Goal: Communication & Community: Answer question/provide support

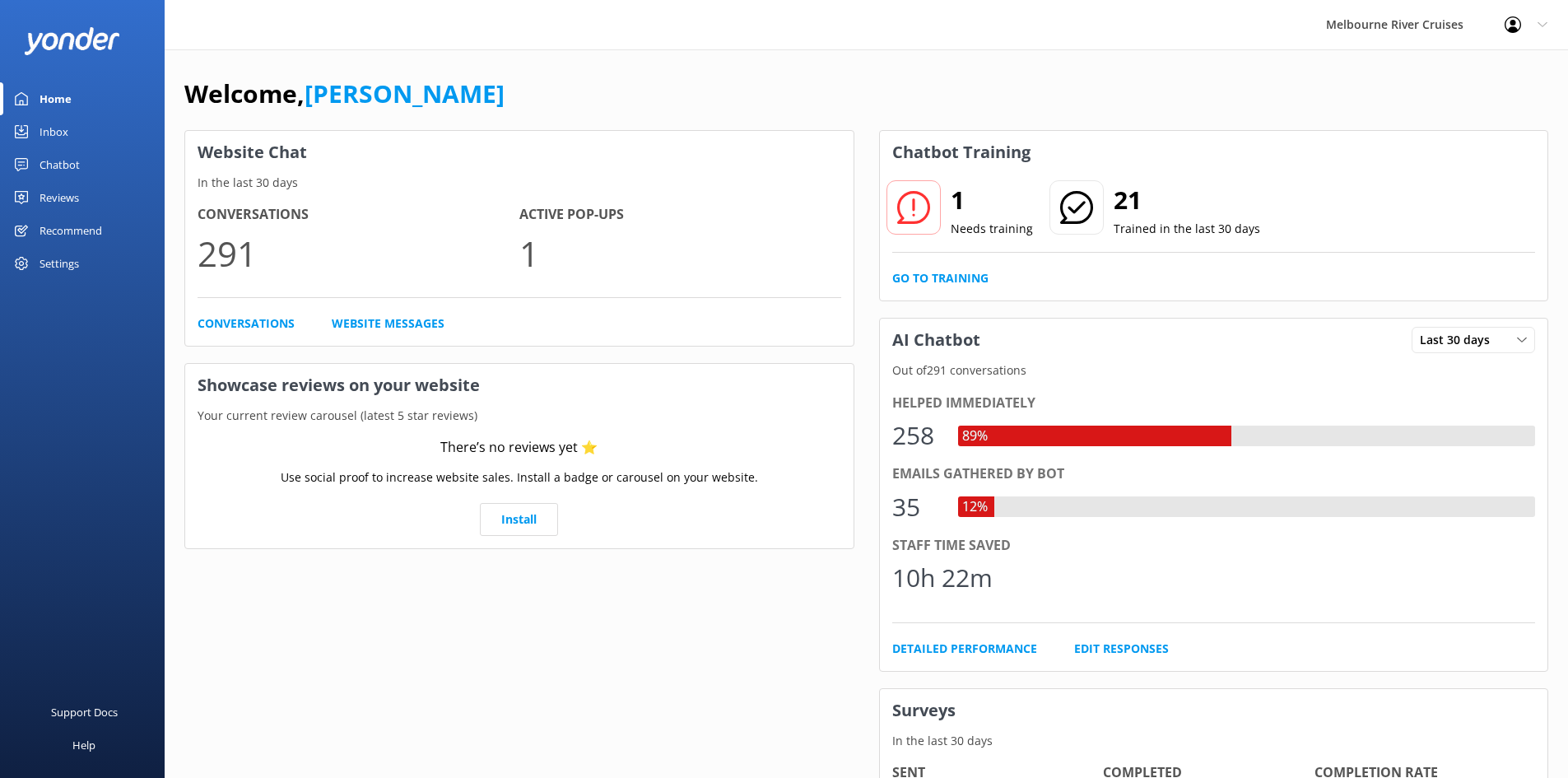
click at [80, 158] on link "Chatbot" at bounding box center [82, 164] width 165 height 33
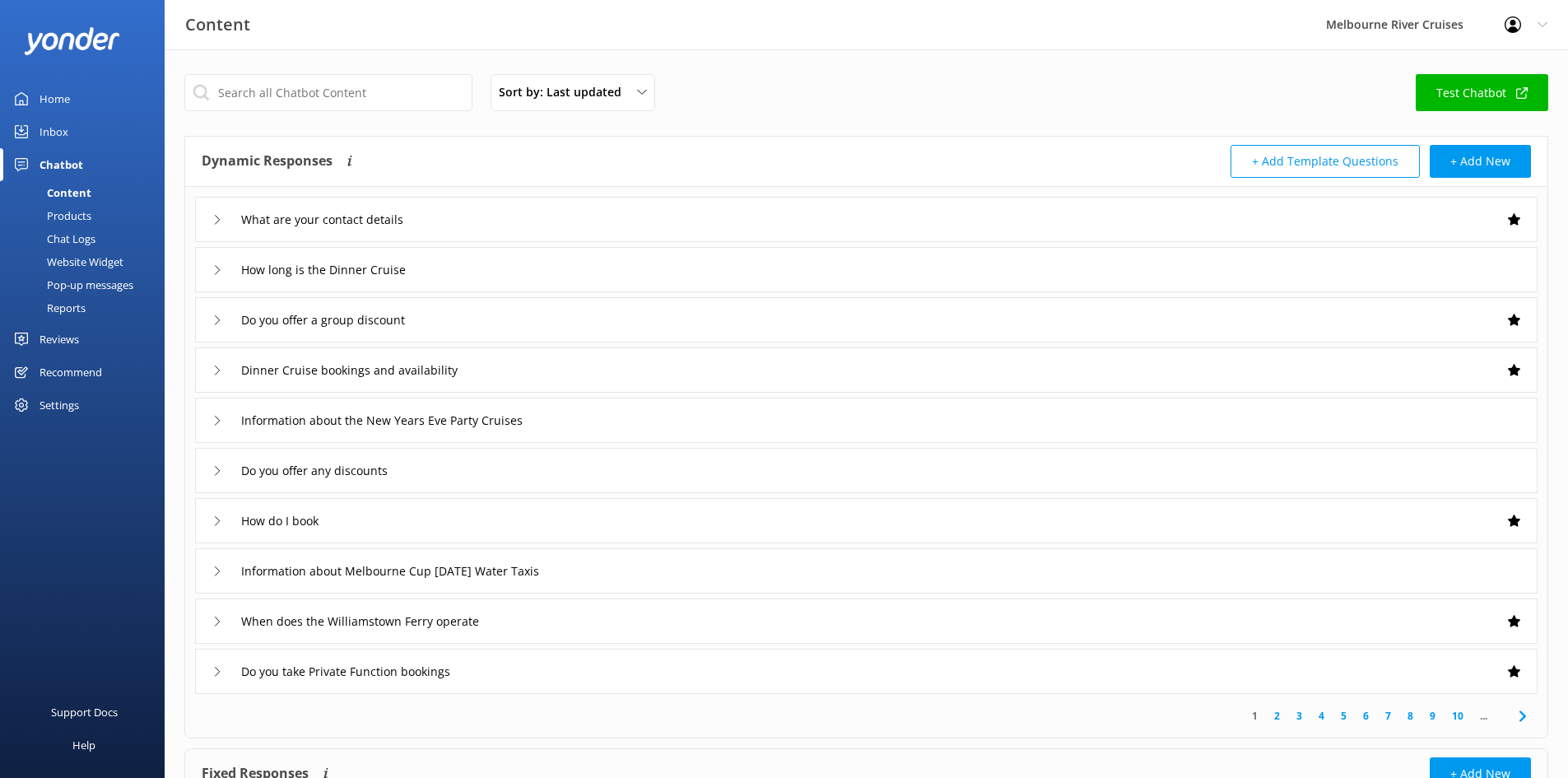
click at [77, 141] on link "Inbox" at bounding box center [82, 131] width 165 height 33
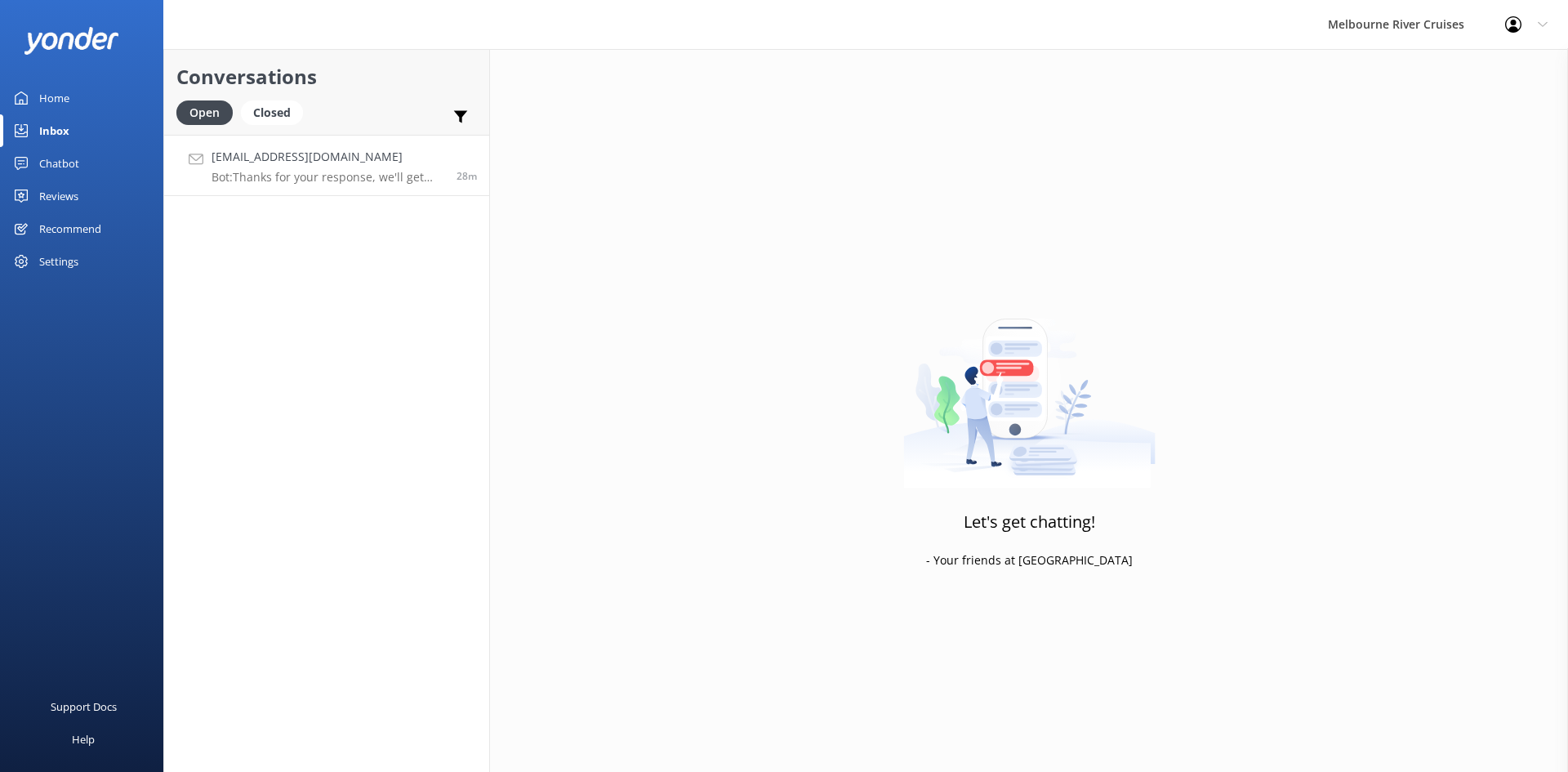
click at [307, 185] on link "[EMAIL_ADDRESS][DOMAIN_NAME] Bot: Thanks for your response, we'll get back to y…" at bounding box center [327, 165] width 325 height 61
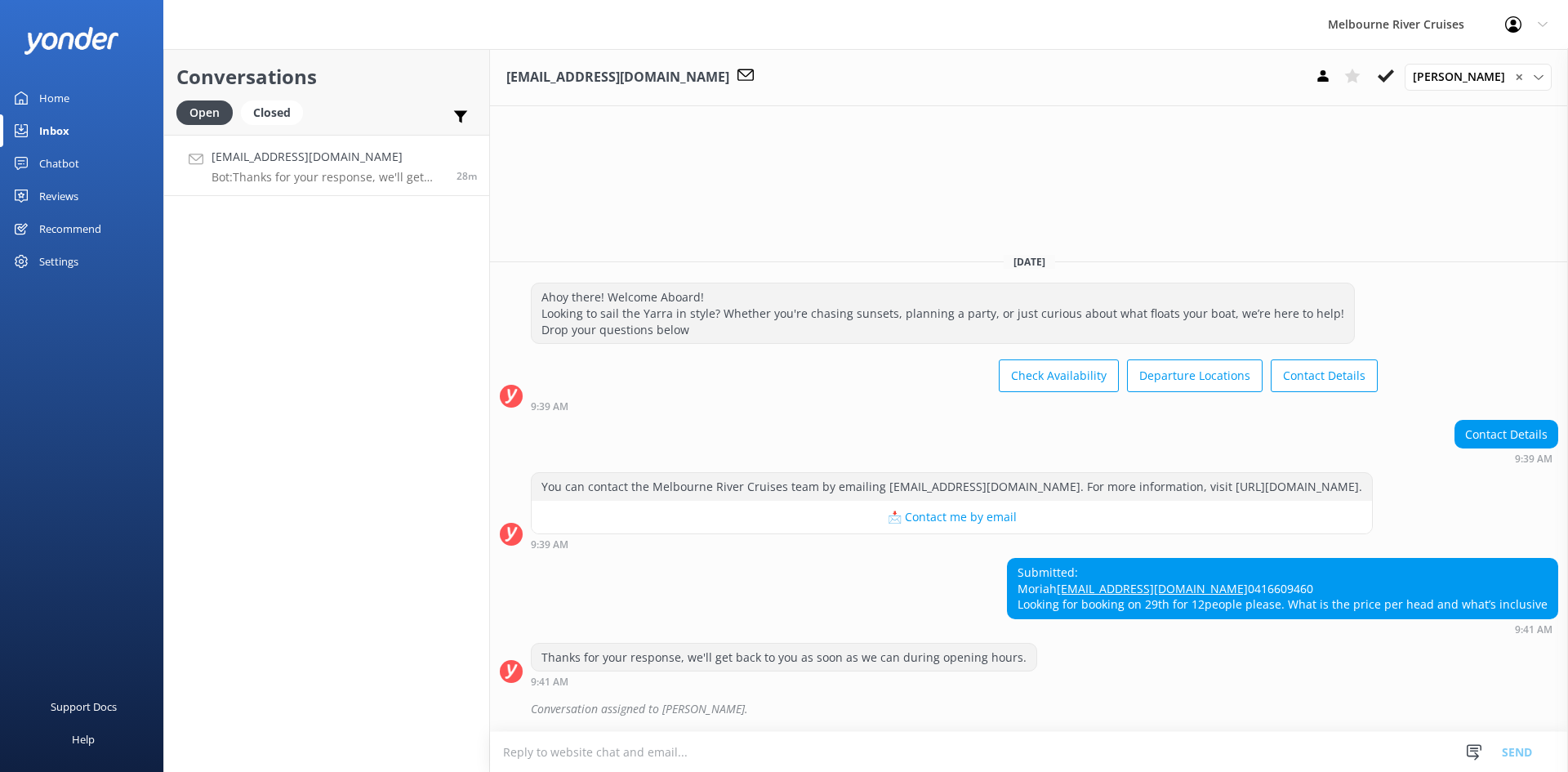
click at [758, 757] on textarea at bounding box center [1029, 751] width 1078 height 40
click at [835, 749] on textarea at bounding box center [1029, 751] width 1078 height 40
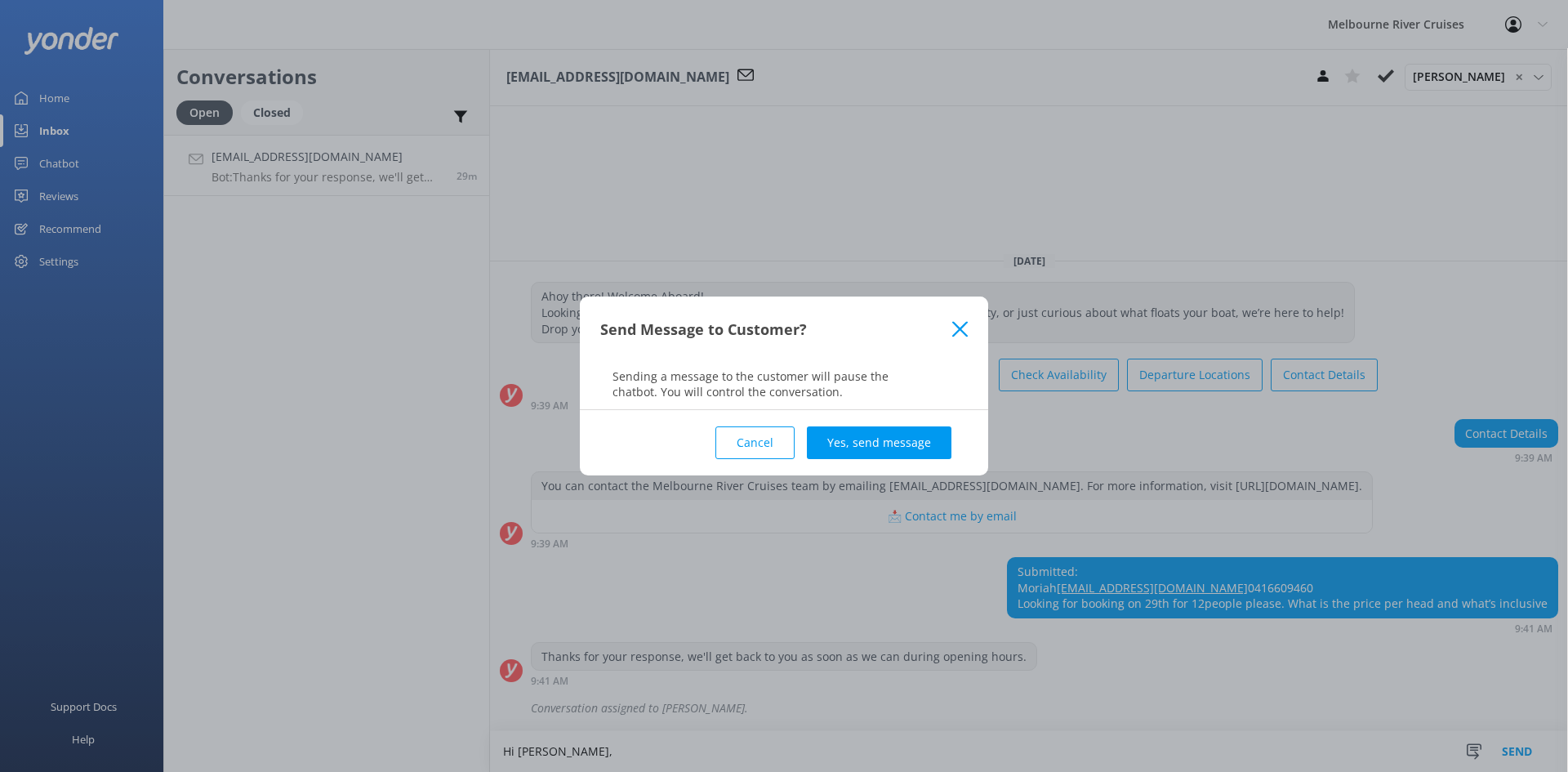
type textarea "Hi [PERSON_NAME],"
click at [953, 327] on icon at bounding box center [961, 329] width 16 height 16
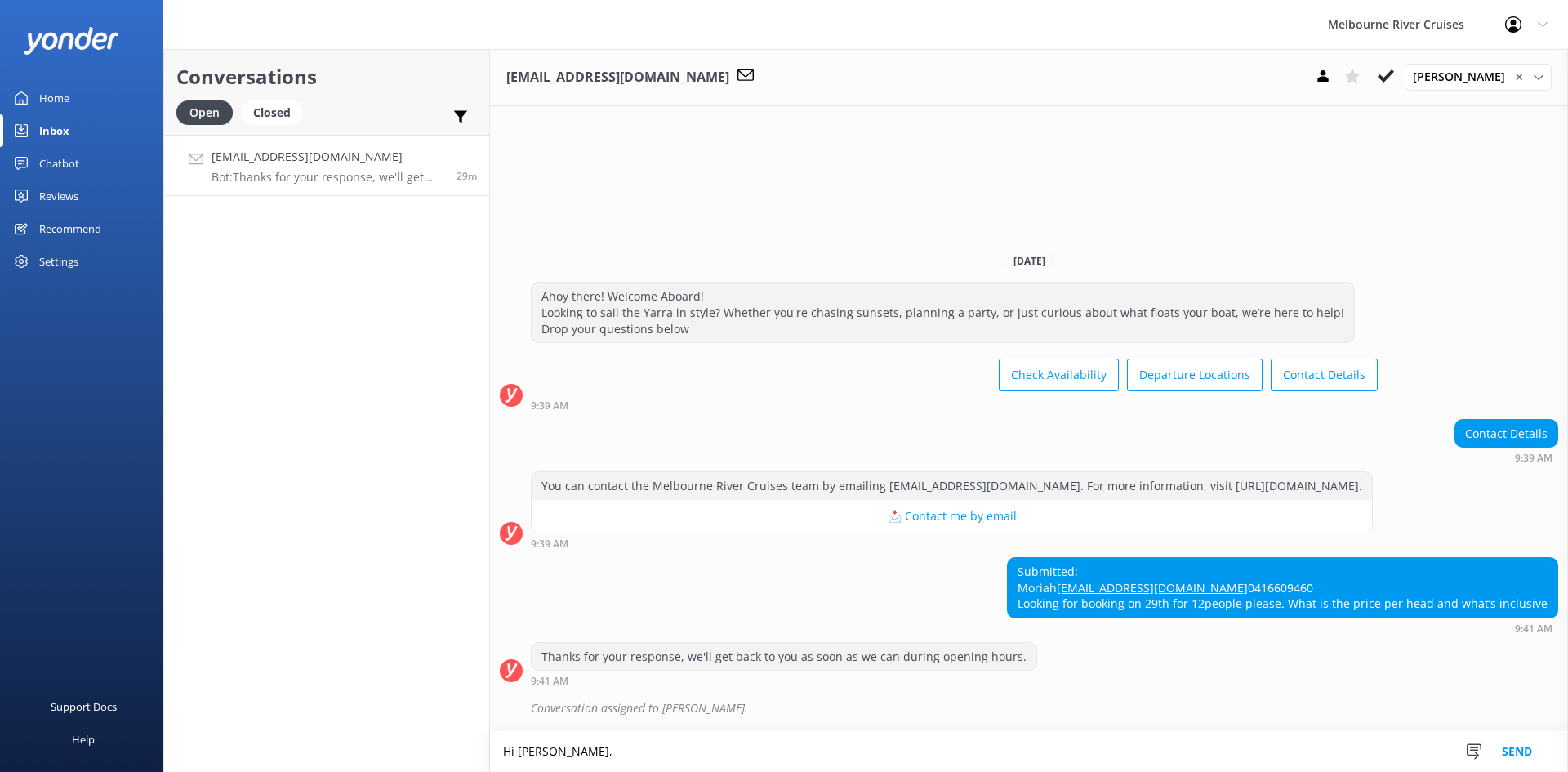
click at [578, 747] on textarea "Hi [PERSON_NAME]," at bounding box center [1029, 750] width 1078 height 41
drag, startPoint x: 577, startPoint y: 747, endPoint x: 513, endPoint y: 744, distance: 64.1
click at [513, 744] on textarea "Hi [PERSON_NAME]," at bounding box center [1029, 750] width 1078 height 41
click at [588, 752] on textarea "Hi [PERSON_NAME]," at bounding box center [1029, 750] width 1078 height 41
drag, startPoint x: 628, startPoint y: 750, endPoint x: 454, endPoint y: 752, distance: 174.0
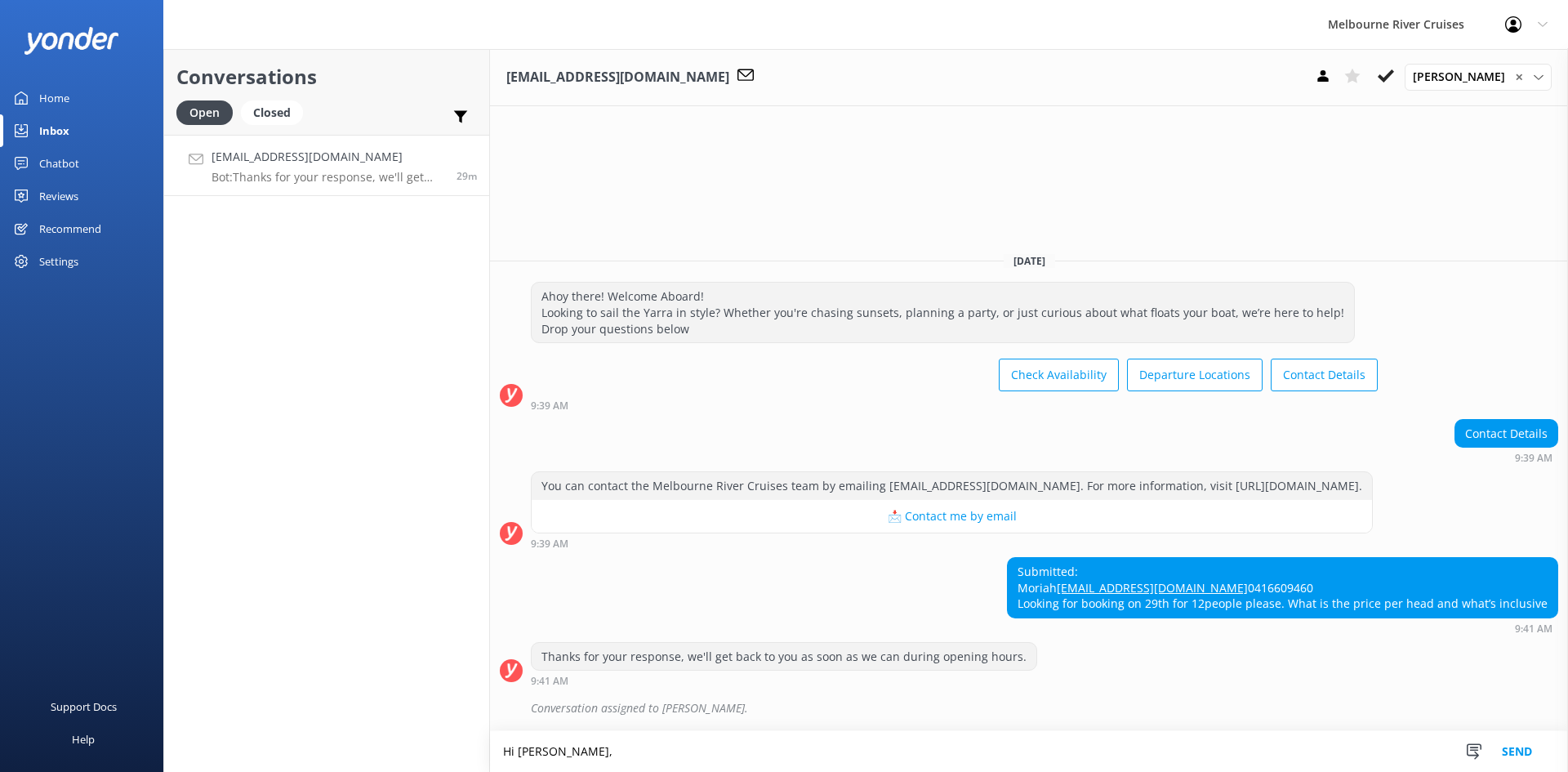
click at [454, 752] on div "Conversations Open Closed Important Assigned to me Unassigned [EMAIL_ADDRESS][D…" at bounding box center [866, 410] width 1405 height 723
click at [1484, 755] on div at bounding box center [1475, 752] width 24 height 24
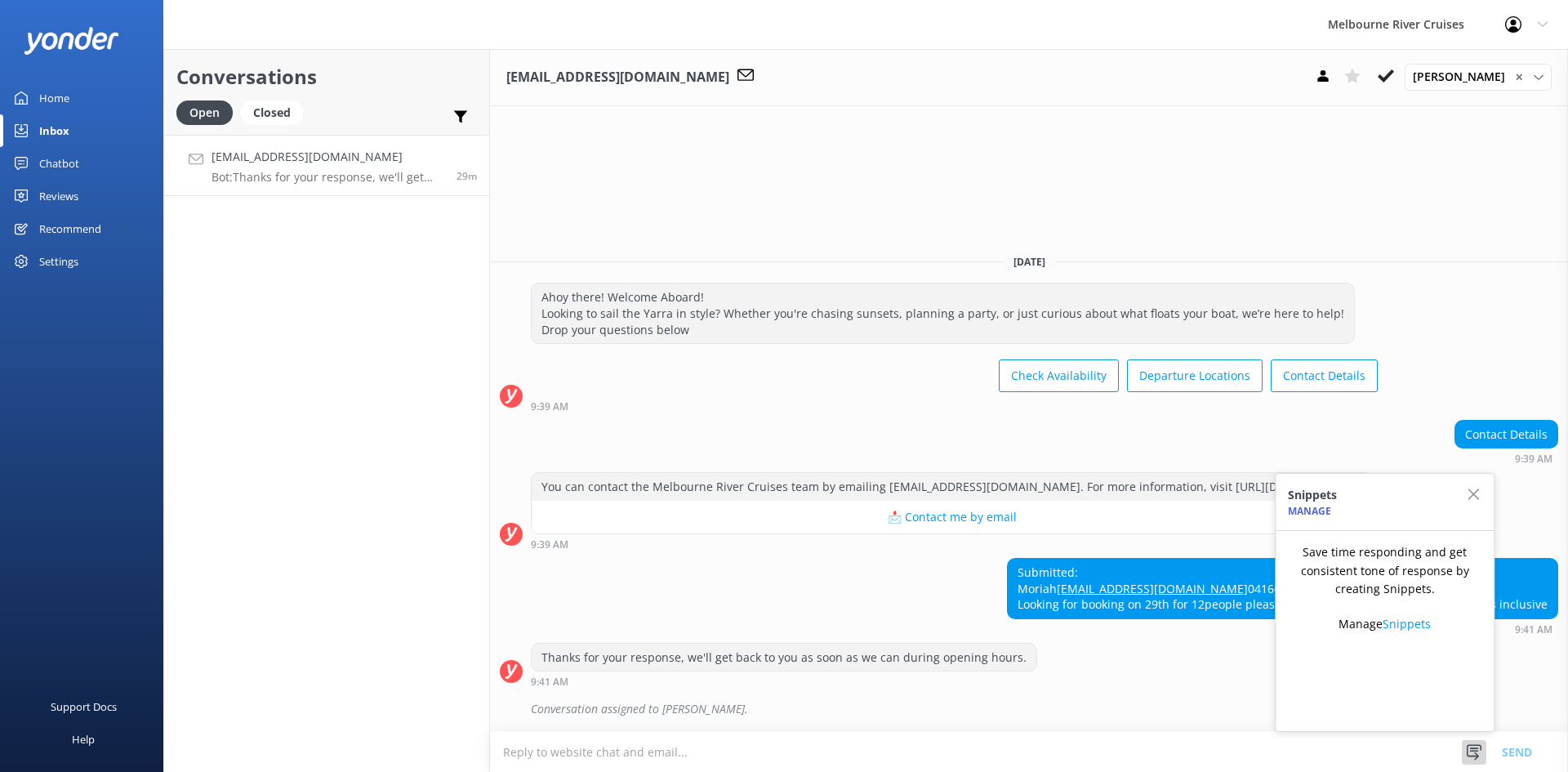
click at [1091, 742] on textarea at bounding box center [1029, 751] width 1078 height 40
click at [1473, 495] on use "button" at bounding box center [1473, 493] width 11 height 11
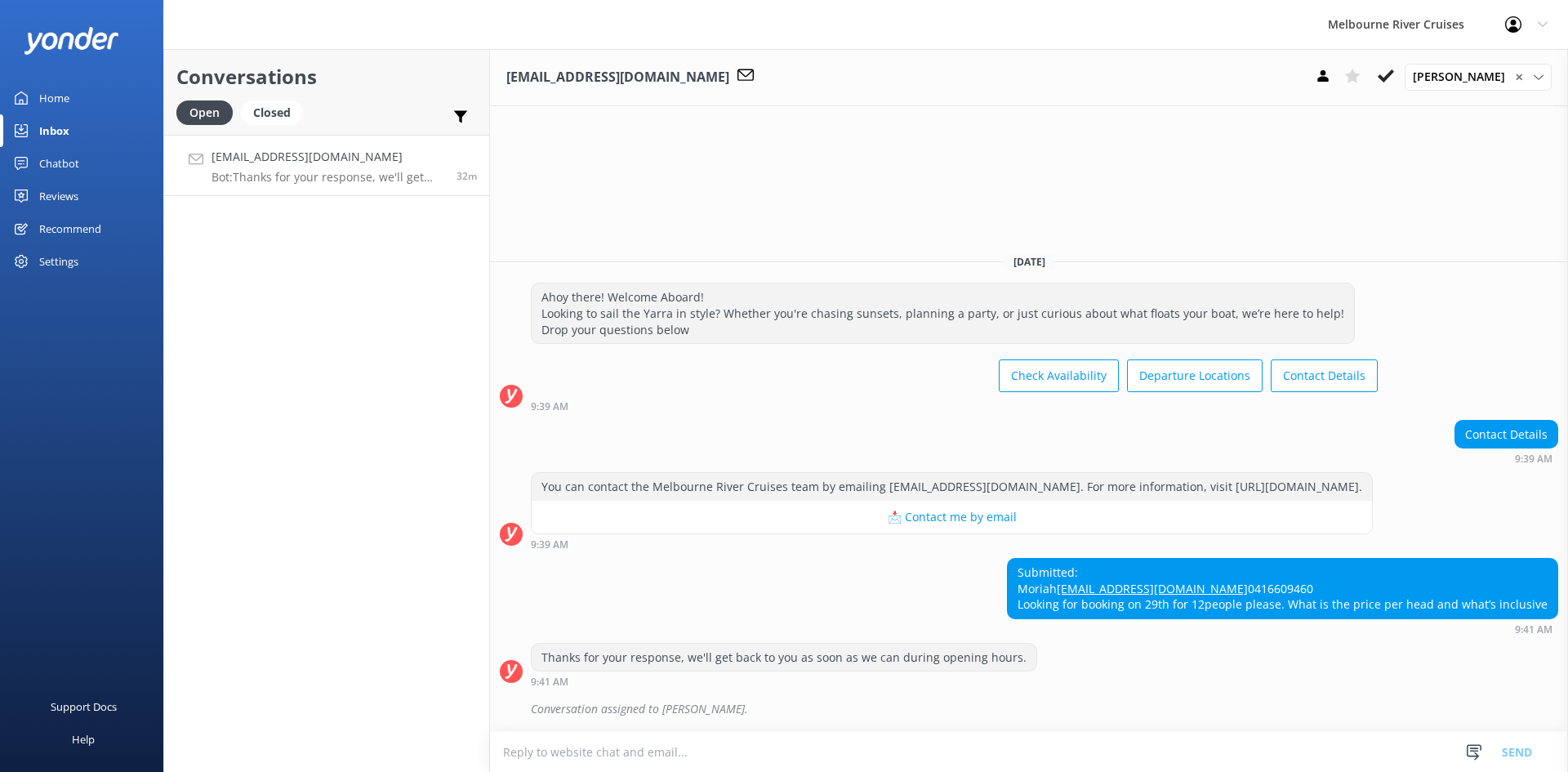
click at [740, 750] on textarea at bounding box center [1029, 751] width 1078 height 40
paste textarea "Hi [PERSON_NAME], Thank you for your interest in Spirit of [GEOGRAPHIC_DATA]. Y…"
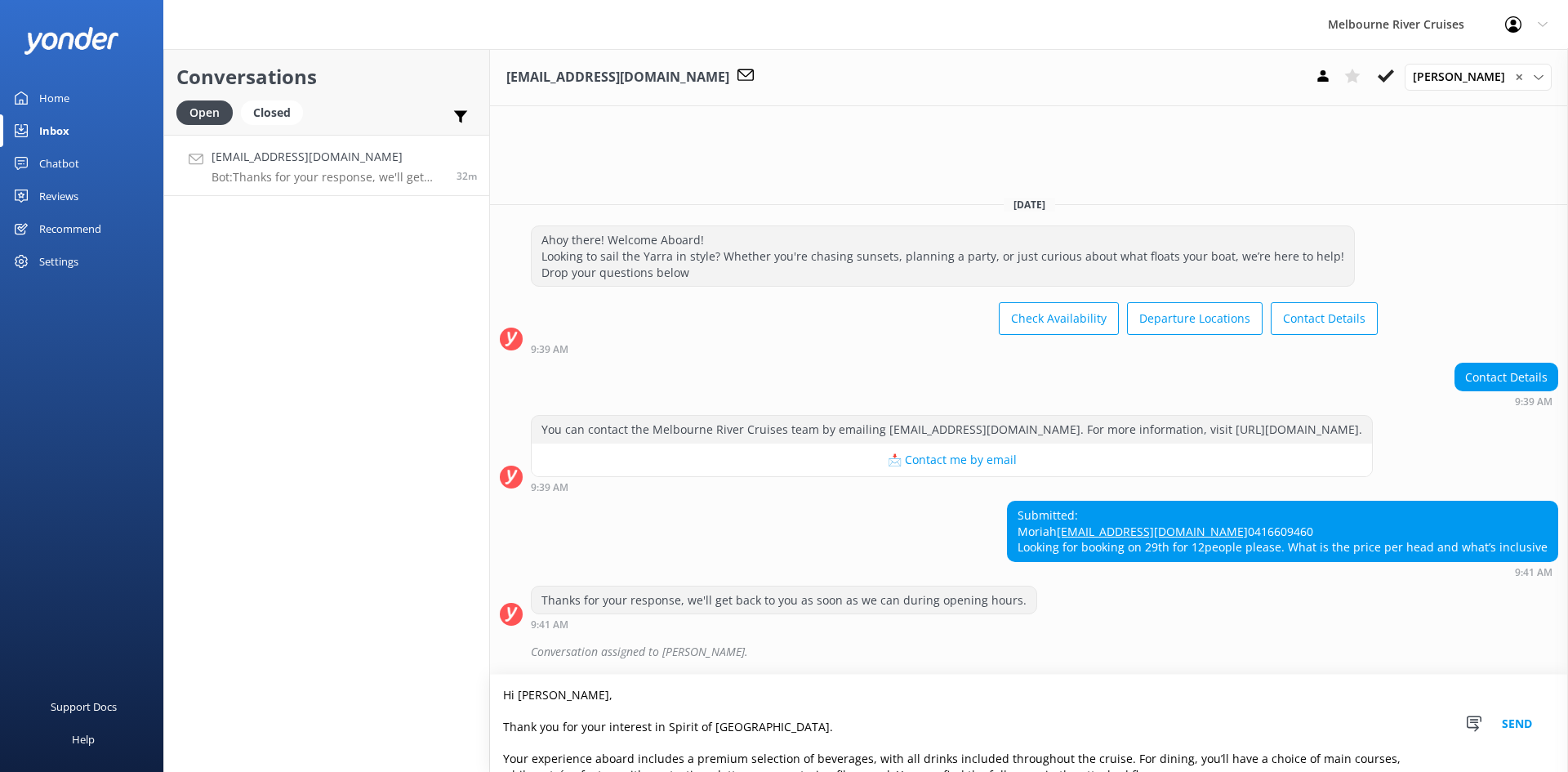
scroll to position [55, 0]
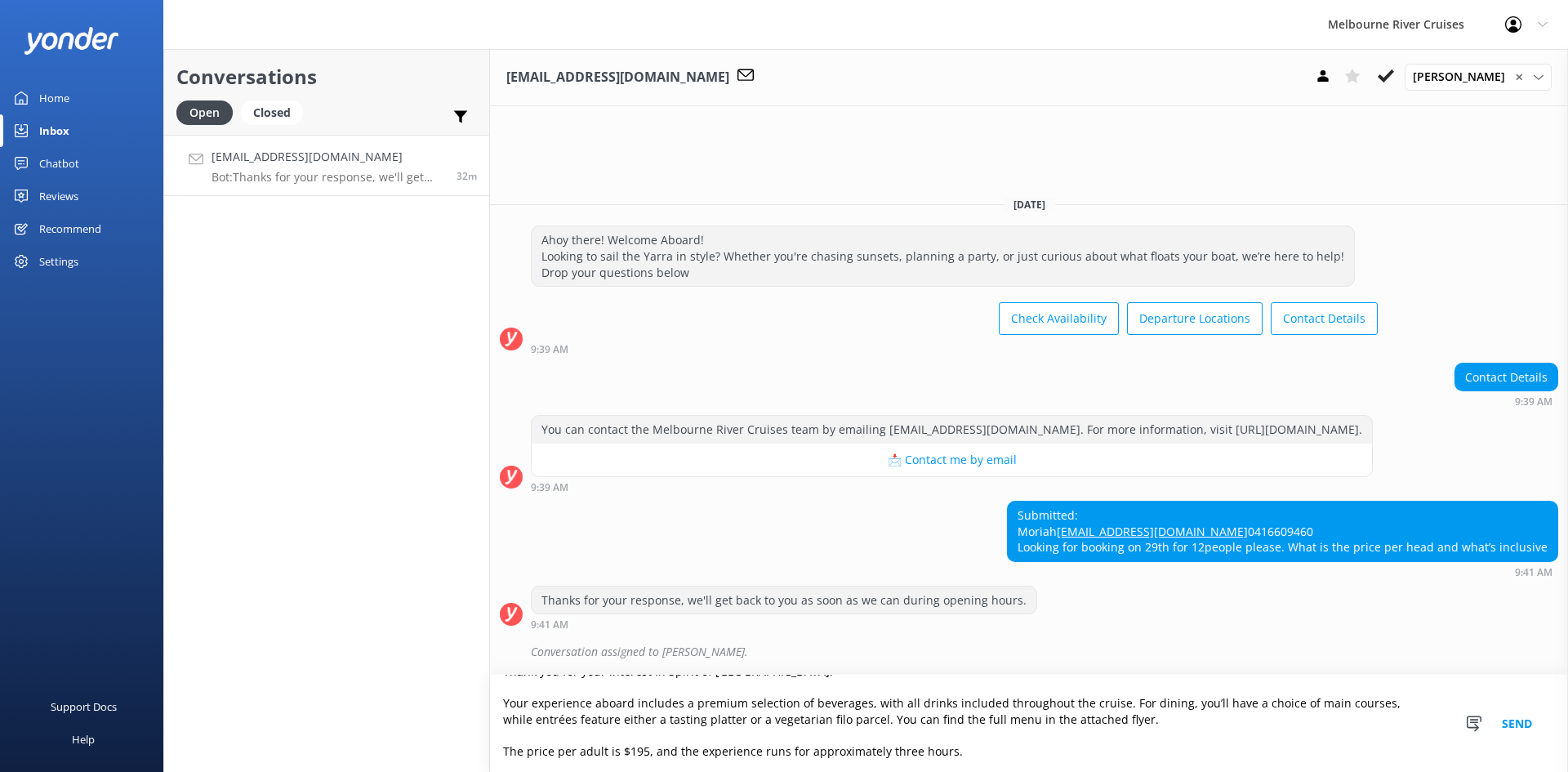
drag, startPoint x: 1108, startPoint y: 715, endPoint x: 851, endPoint y: 720, distance: 257.0
click at [851, 720] on textarea "Hi [PERSON_NAME], Thank you for your interest in Spirit of [GEOGRAPHIC_DATA]. Y…" at bounding box center [1029, 723] width 1078 height 98
click at [956, 756] on textarea "Hi [PERSON_NAME], Thank you for your interest in Spirit of [GEOGRAPHIC_DATA]. Y…" at bounding box center [1029, 723] width 1078 height 98
type textarea "Hi [PERSON_NAME], Thank you for your interest in Spirit of [GEOGRAPHIC_DATA]. Y…"
click at [1520, 730] on button "Send" at bounding box center [1517, 723] width 61 height 98
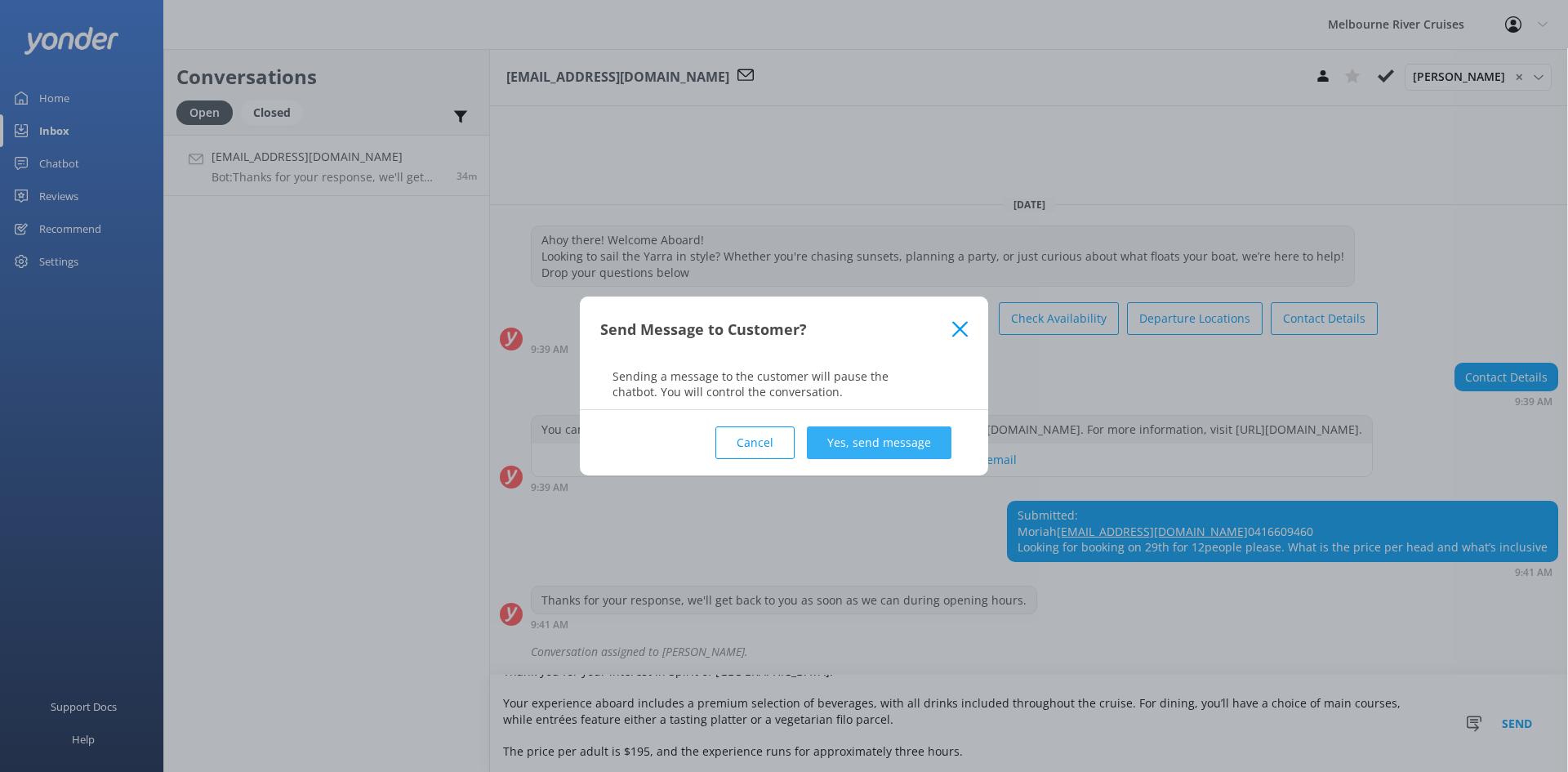
click at [896, 432] on button "Yes, send message" at bounding box center [879, 443] width 144 height 33
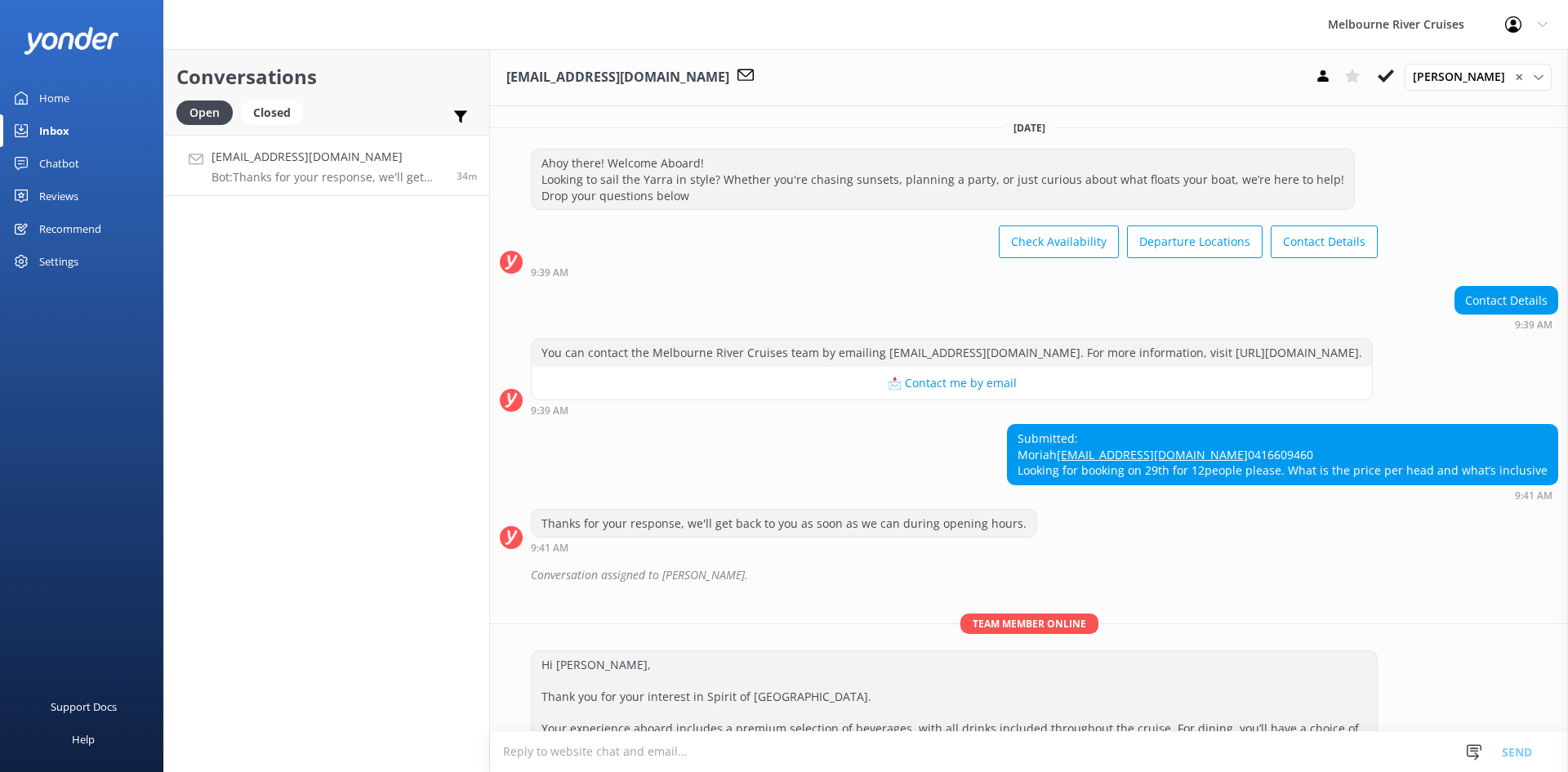
scroll to position [132, 0]
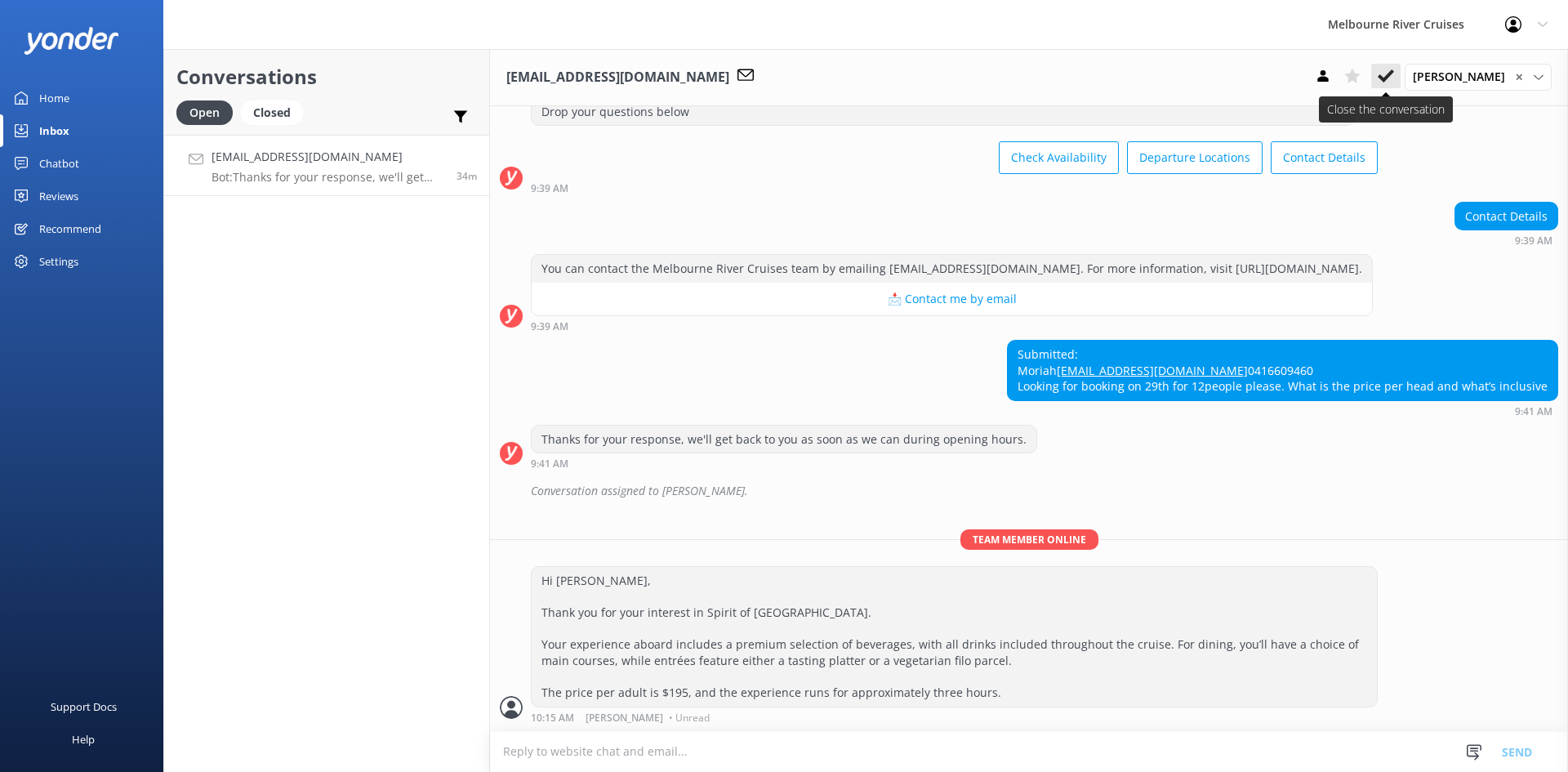
click at [1388, 79] on use at bounding box center [1386, 75] width 16 height 13
